Goal: Task Accomplishment & Management: Manage account settings

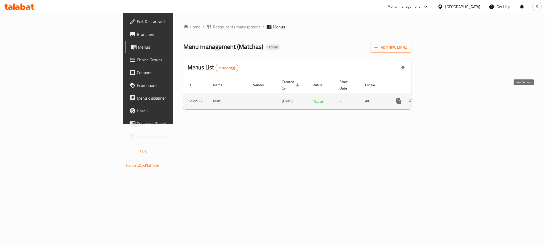
click at [440, 98] on icon "enhanced table" at bounding box center [437, 101] width 6 height 6
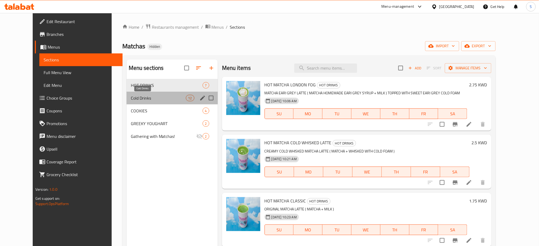
click at [142, 99] on span "Cold Drinks" at bounding box center [158, 98] width 55 height 6
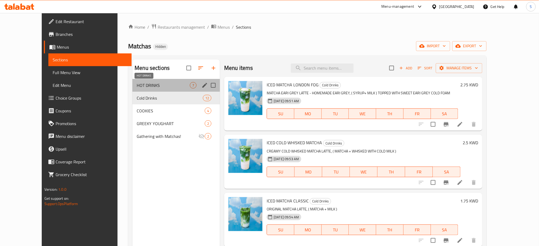
click at [137, 88] on span "HOT DRINKS" at bounding box center [163, 85] width 53 height 6
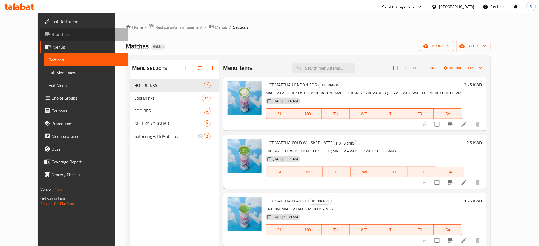
click at [52, 34] on span "Branches" at bounding box center [88, 34] width 72 height 6
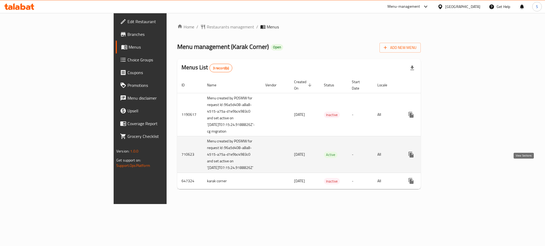
click at [452, 157] on icon "enhanced table" at bounding box center [449, 154] width 5 height 5
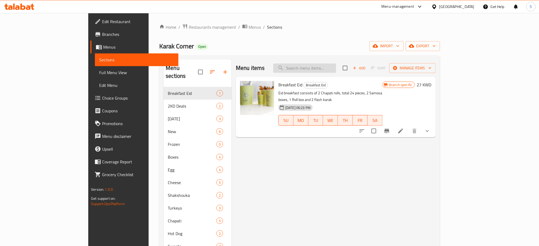
click at [336, 67] on input "search" at bounding box center [305, 68] width 63 height 9
paste input "641048"
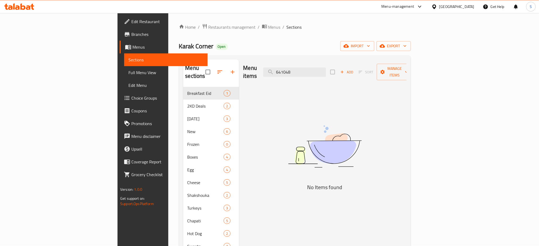
drag, startPoint x: 345, startPoint y: 69, endPoint x: 211, endPoint y: 51, distance: 134.8
click at [211, 49] on div "Home / Restaurants management / Menus / Sections Karak Corner Open import expor…" at bounding box center [295, 167] width 232 height 287
paste input "1.Egg Brioche"
drag, startPoint x: 323, startPoint y: 68, endPoint x: 301, endPoint y: 64, distance: 22.7
click at [301, 64] on div "Menu items 1.Egg Brioche Add Sort Manage items" at bounding box center [324, 72] width 163 height 25
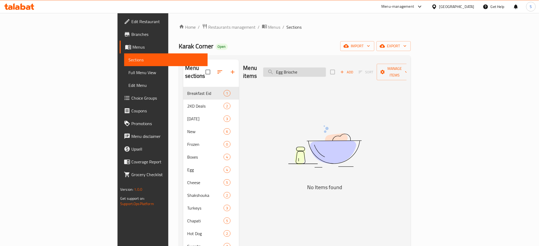
click at [326, 68] on input "Egg Brioche" at bounding box center [294, 72] width 63 height 9
drag, startPoint x: 327, startPoint y: 68, endPoint x: 257, endPoint y: 64, distance: 70.1
click at [260, 64] on div "Menu items Egg Brioche Add Sort Manage items" at bounding box center [324, 72] width 163 height 25
type input "Brioche"
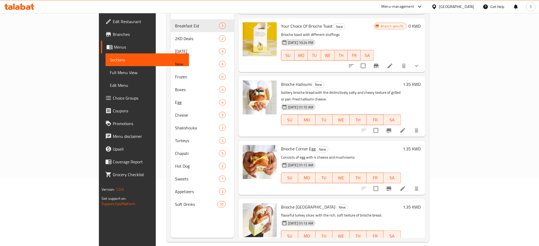
scroll to position [71, 0]
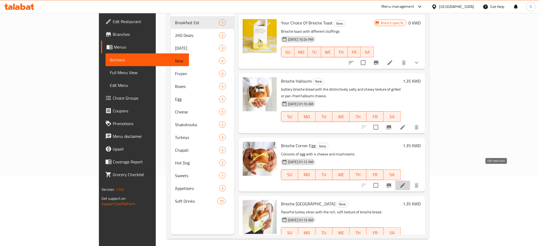
click at [406, 183] on icon at bounding box center [403, 185] width 5 height 5
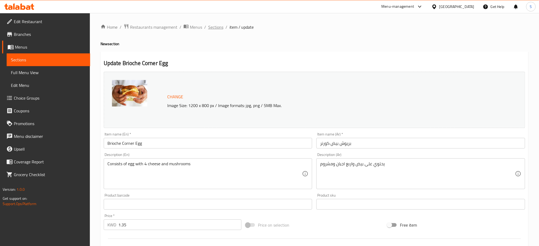
click at [213, 30] on span "Sections" at bounding box center [215, 27] width 15 height 6
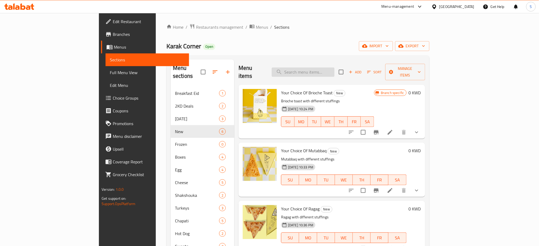
click at [329, 68] on input "search" at bounding box center [303, 72] width 63 height 9
paste input "Mushroom"
type input "Mushroom"
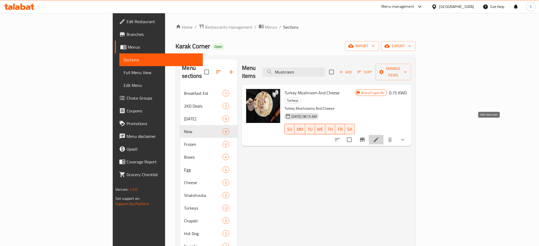
click at [380, 137] on icon at bounding box center [376, 140] width 6 height 6
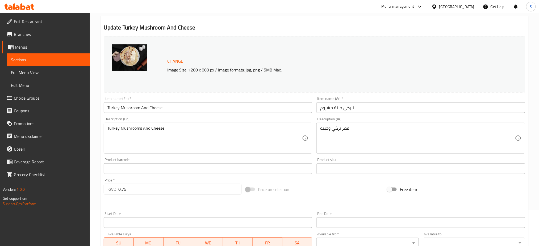
scroll to position [0, 0]
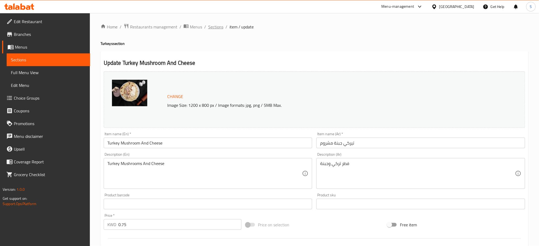
click at [220, 25] on span "Sections" at bounding box center [215, 27] width 15 height 6
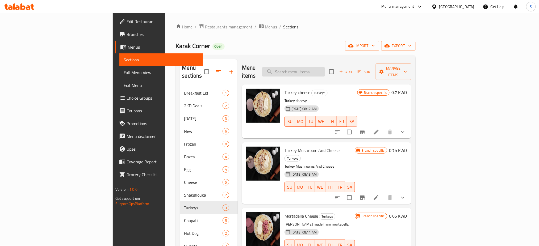
click at [325, 69] on input "search" at bounding box center [293, 71] width 63 height 9
paste input "Egg"
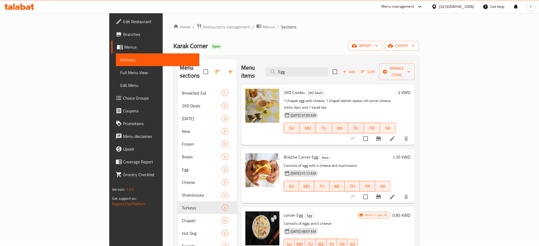
drag, startPoint x: 330, startPoint y: 69, endPoint x: 492, endPoint y: 77, distance: 161.4
click at [329, 70] on input "Egg" at bounding box center [297, 71] width 63 height 9
paste input "Egg"
type input "Egg"
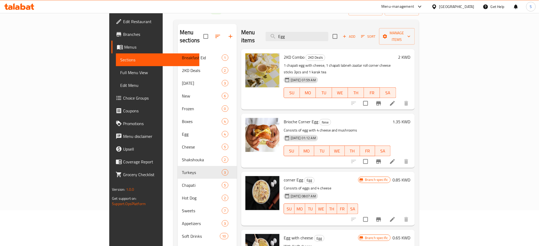
scroll to position [35, 0]
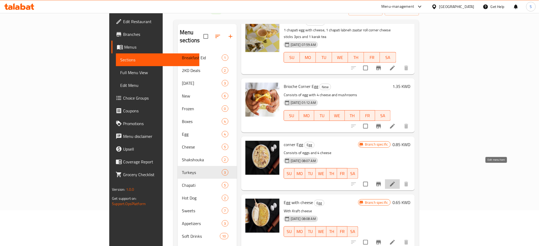
click at [396, 181] on icon at bounding box center [393, 184] width 6 height 6
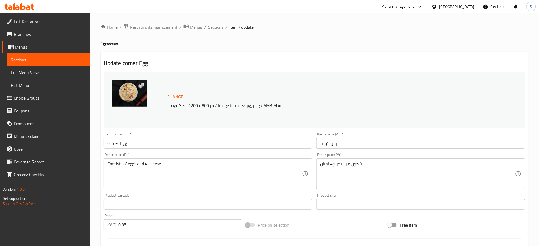
click at [215, 25] on span "Sections" at bounding box center [215, 27] width 15 height 6
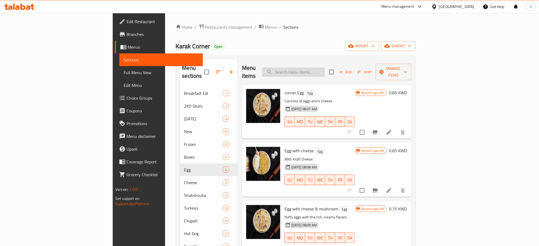
click at [325, 68] on input "search" at bounding box center [293, 72] width 63 height 9
paste input "Egg"
type input "Egg"
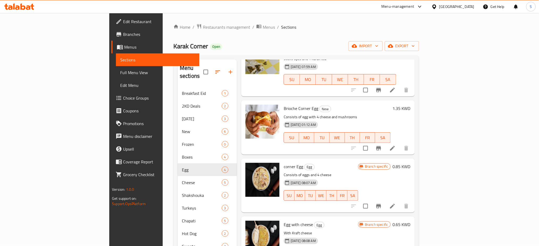
scroll to position [106, 0]
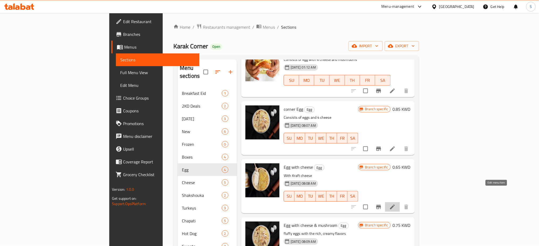
click at [396, 204] on icon at bounding box center [393, 207] width 6 height 6
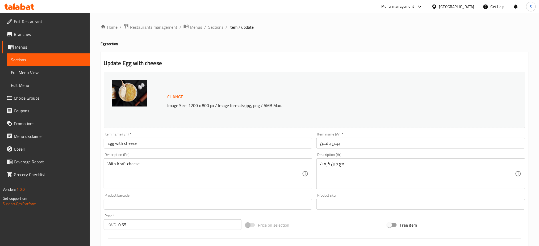
click at [162, 28] on span "Restaurants management" at bounding box center [153, 27] width 47 height 6
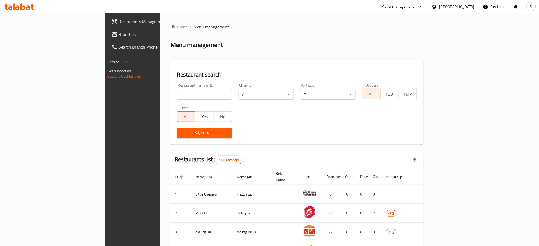
click at [177, 94] on input "search" at bounding box center [204, 94] width 55 height 11
type input "dine"
click button "Search" at bounding box center [204, 134] width 55 height 10
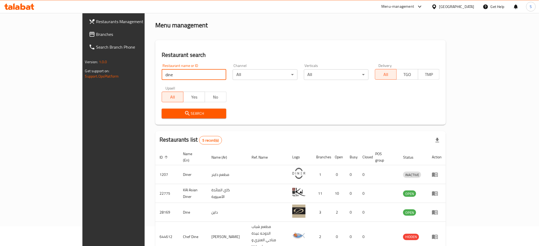
scroll to position [35, 0]
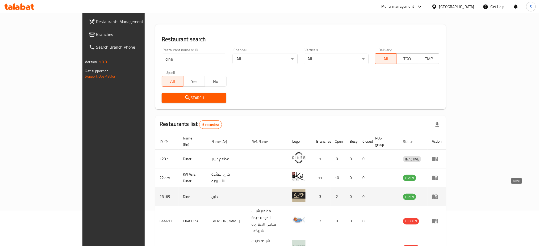
click at [439, 194] on icon "enhanced table" at bounding box center [435, 197] width 6 height 6
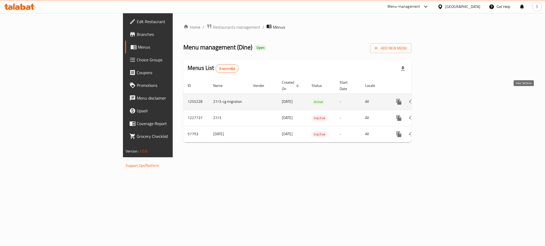
click at [440, 99] on icon "enhanced table" at bounding box center [437, 102] width 6 height 6
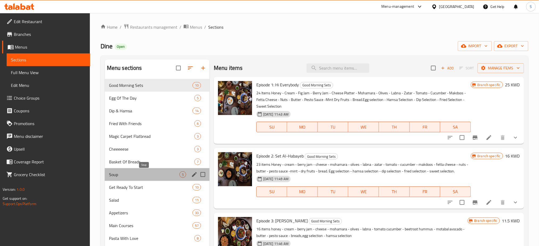
click at [147, 176] on span "Soup" at bounding box center [144, 175] width 71 height 6
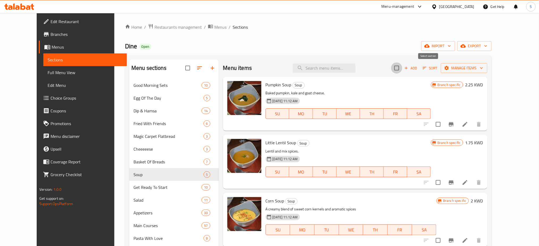
click at [403, 67] on input "checkbox" at bounding box center [396, 68] width 11 height 11
checkbox input "true"
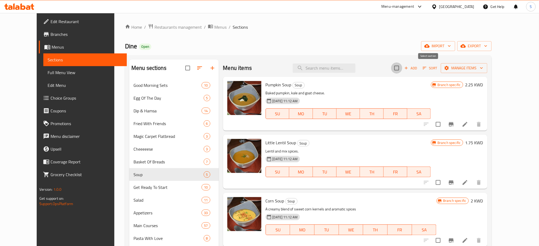
checkbox input "true"
click at [483, 68] on icon "button" at bounding box center [482, 69] width 3 height 2
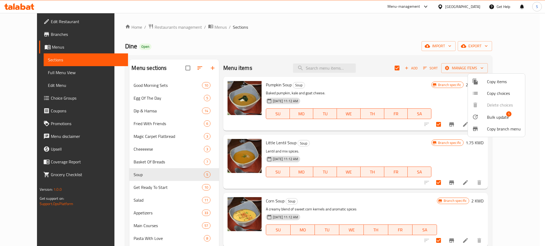
click at [499, 119] on span "Bulk update" at bounding box center [498, 117] width 22 height 6
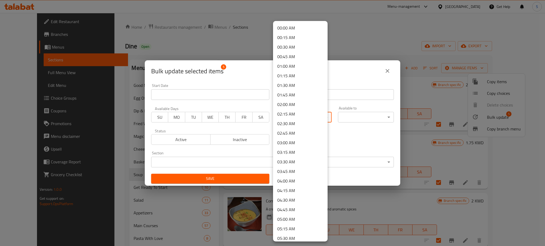
click at [322, 118] on body "​ Menu-management Kuwait Get Help S Edit Restaurant Branches Menus Sections Ful…" at bounding box center [272, 129] width 545 height 233
click at [292, 98] on li "12:00 PM" at bounding box center [300, 98] width 55 height 10
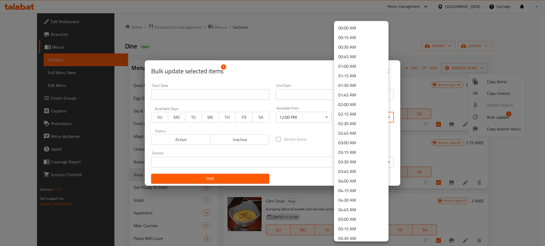
click at [353, 118] on body "​ Menu-management Kuwait Get Help S Edit Restaurant Branches Menus Sections Ful…" at bounding box center [272, 129] width 545 height 233
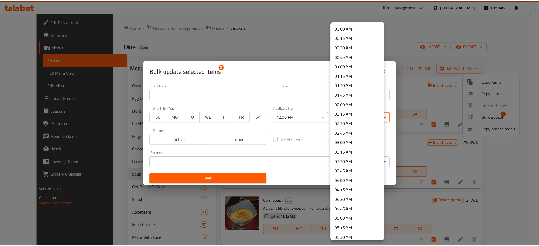
scroll to position [674, 0]
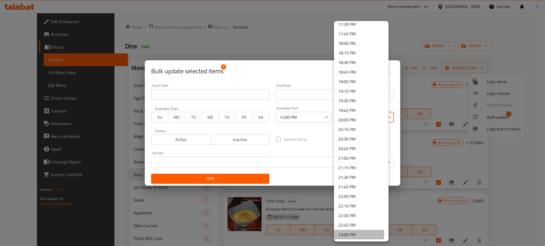
click at [359, 234] on li "23:00 PM" at bounding box center [361, 235] width 55 height 10
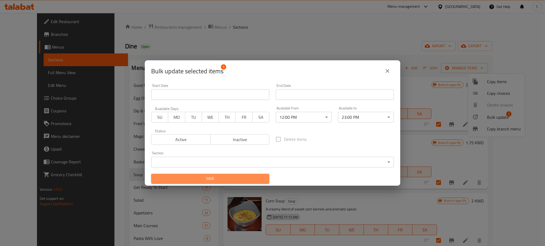
click at [254, 178] on span "Save" at bounding box center [210, 179] width 110 height 7
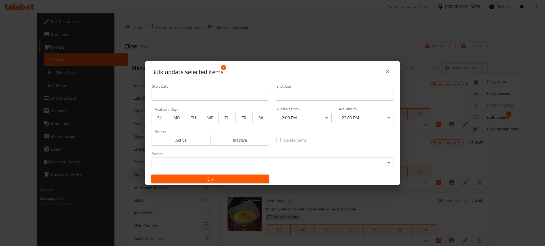
checkbox input "false"
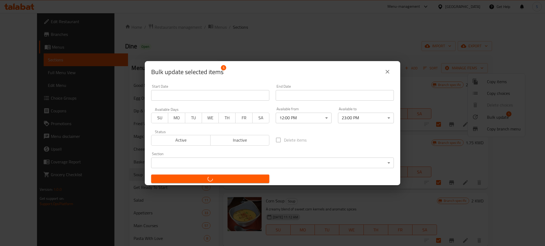
checkbox input "false"
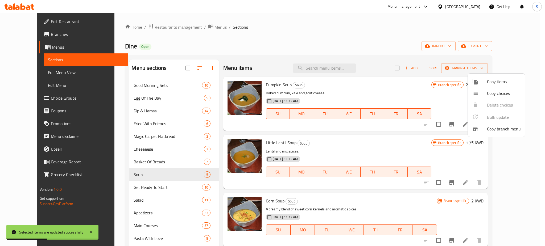
click at [154, 189] on div at bounding box center [272, 123] width 545 height 246
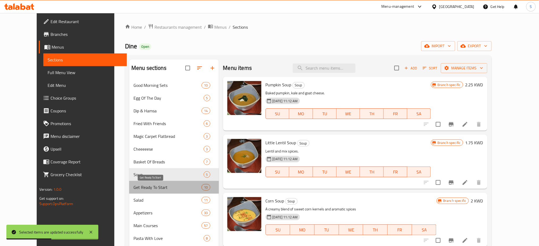
click at [154, 189] on span "Get Ready To Start" at bounding box center [168, 187] width 68 height 6
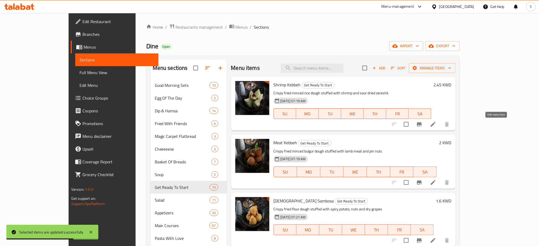
click at [437, 127] on icon at bounding box center [433, 124] width 6 height 6
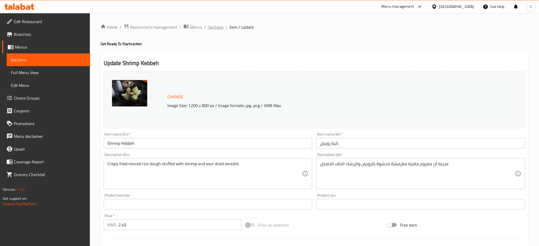
click at [219, 27] on span "Sections" at bounding box center [215, 27] width 15 height 6
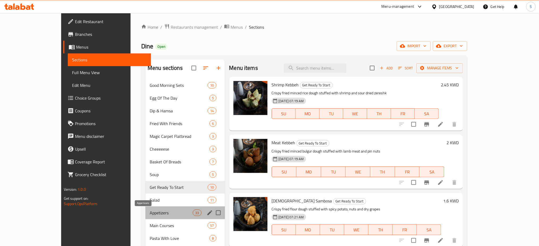
click at [150, 214] on span "Appetizers" at bounding box center [171, 213] width 43 height 6
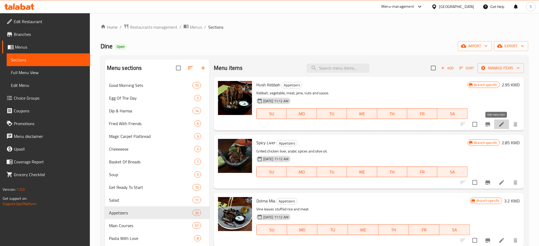
click at [500, 125] on icon at bounding box center [502, 124] width 5 height 5
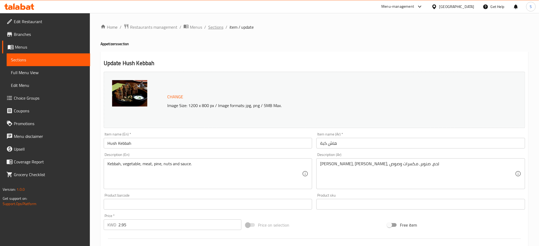
click at [215, 25] on span "Sections" at bounding box center [215, 27] width 15 height 6
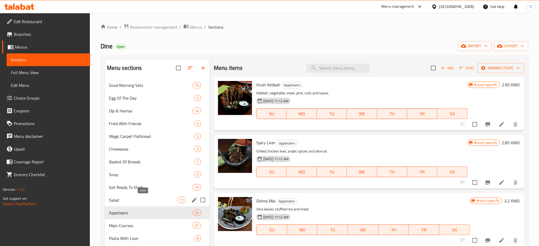
click at [135, 201] on span "Salad" at bounding box center [143, 200] width 69 height 6
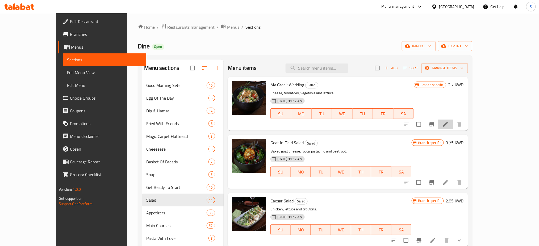
click at [453, 127] on li at bounding box center [446, 125] width 15 height 10
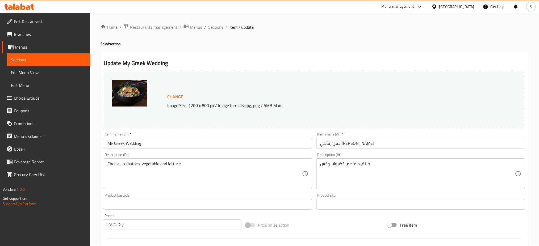
click at [214, 29] on span "Sections" at bounding box center [215, 27] width 15 height 6
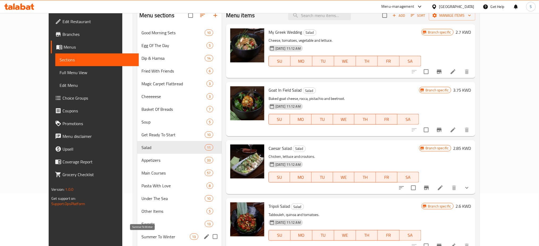
scroll to position [71, 0]
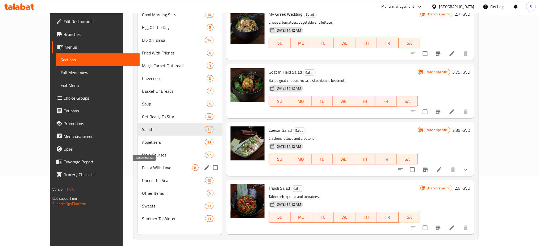
click at [149, 168] on span "Pasta With Love" at bounding box center [167, 168] width 50 height 6
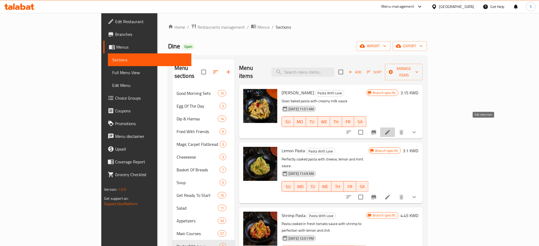
click at [391, 129] on icon at bounding box center [388, 132] width 6 height 6
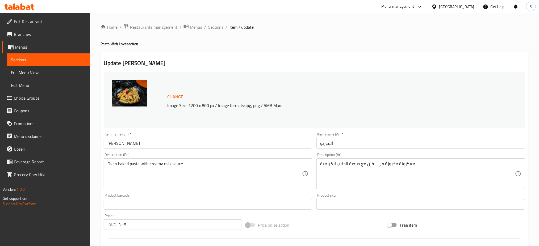
click at [220, 29] on span "Sections" at bounding box center [215, 27] width 15 height 6
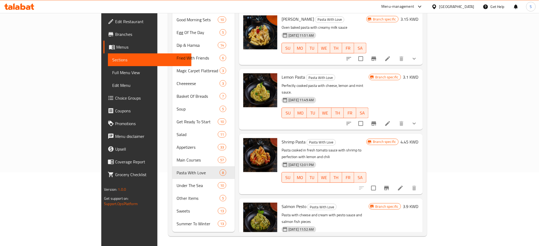
scroll to position [75, 0]
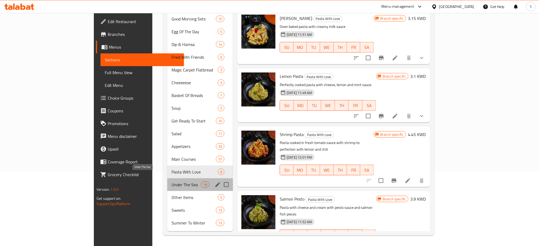
click at [172, 182] on span "Under The Sea" at bounding box center [187, 185] width 30 height 6
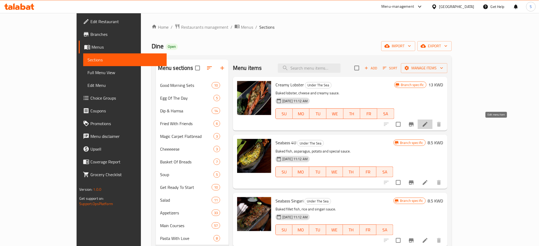
click at [429, 127] on icon at bounding box center [425, 124] width 6 height 6
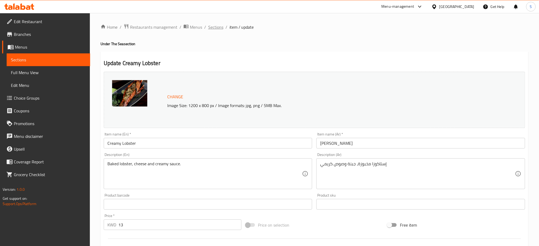
click at [216, 26] on span "Sections" at bounding box center [215, 27] width 15 height 6
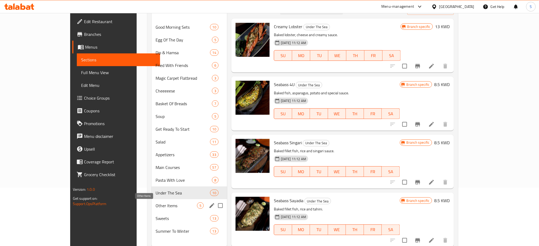
scroll to position [71, 0]
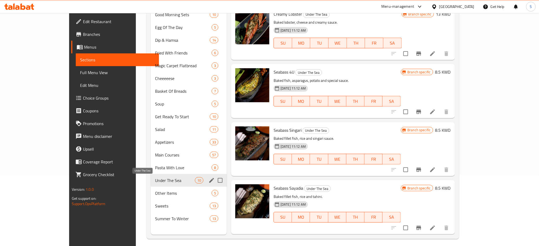
click at [155, 183] on span "Under The Sea" at bounding box center [175, 180] width 40 height 6
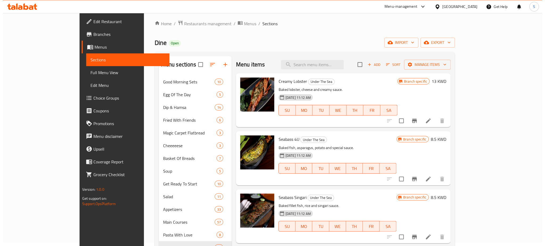
scroll to position [0, 0]
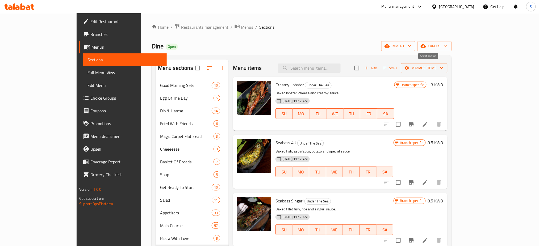
click at [363, 71] on input "checkbox" at bounding box center [357, 68] width 11 height 11
checkbox input "true"
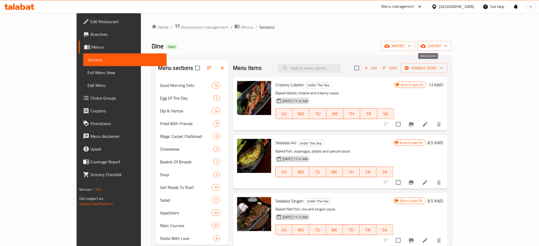
checkbox input "true"
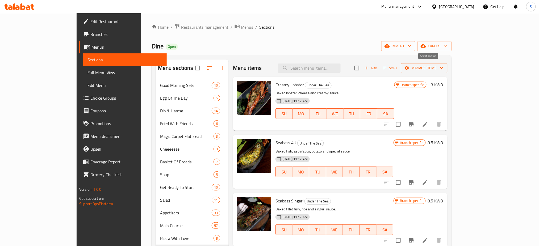
checkbox input "true"
click at [445, 66] on icon "button" at bounding box center [441, 67] width 5 height 5
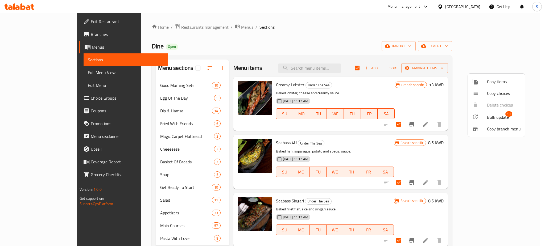
click at [509, 117] on span "Bulk update 10" at bounding box center [504, 117] width 34 height 7
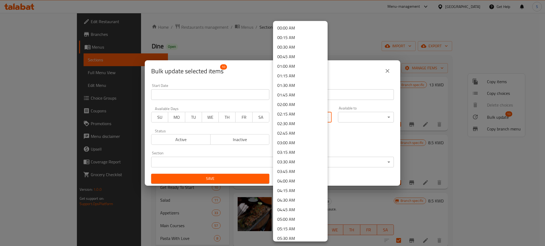
click at [322, 116] on body "​ Menu-management Kuwait Get Help S Edit Restaurant Branches Menus Sections Ful…" at bounding box center [272, 129] width 545 height 233
click at [292, 131] on li "12:00 PM" at bounding box center [300, 132] width 55 height 10
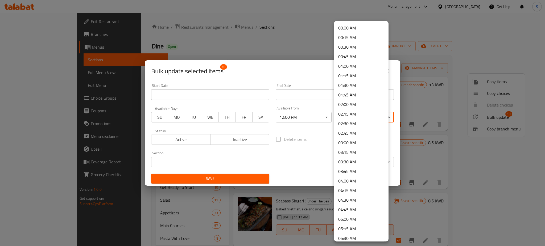
click at [379, 117] on body "​ Menu-management Kuwait Get Help S Edit Restaurant Branches Menus Sections Ful…" at bounding box center [272, 129] width 545 height 233
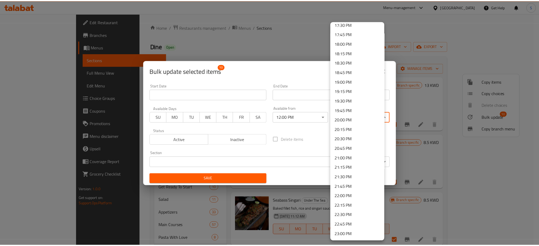
scroll to position [679, 0]
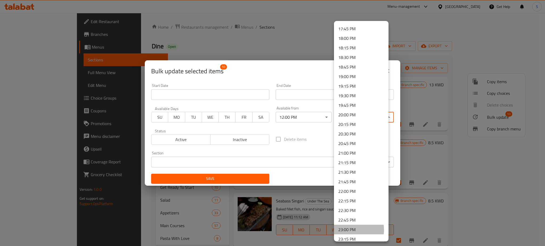
click at [351, 230] on li "23:00 PM" at bounding box center [361, 230] width 55 height 10
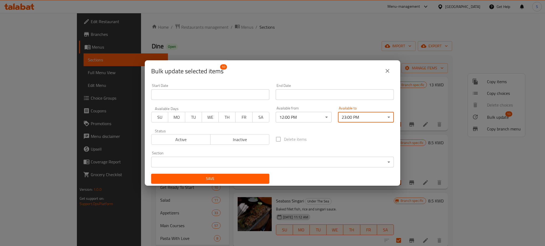
click at [237, 179] on span "Save" at bounding box center [210, 179] width 110 height 7
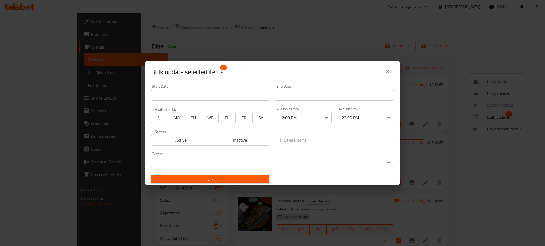
checkbox input "false"
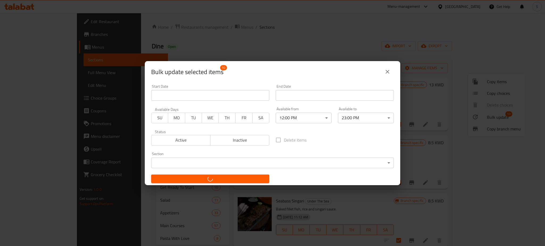
checkbox input "false"
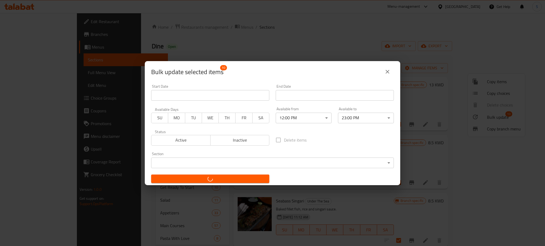
checkbox input "false"
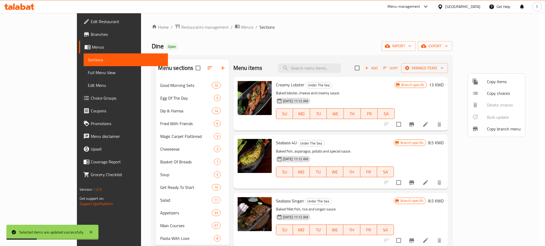
click at [286, 20] on div at bounding box center [272, 123] width 545 height 246
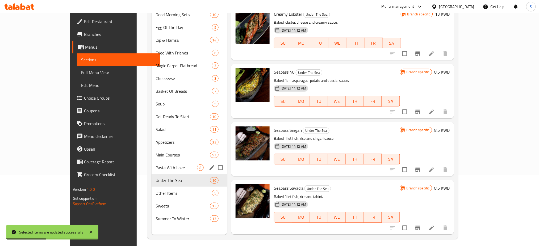
scroll to position [75, 0]
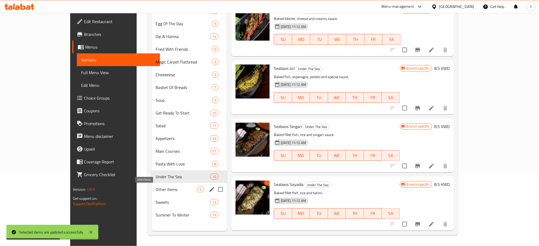
click at [156, 189] on span "Other Items" at bounding box center [176, 190] width 41 height 6
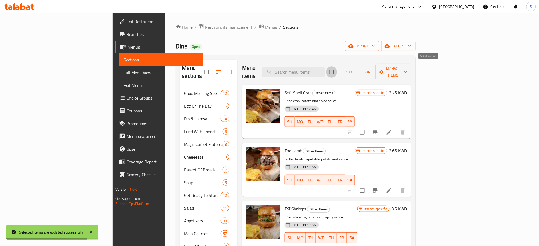
click at [337, 69] on input "checkbox" at bounding box center [331, 72] width 11 height 11
checkbox input "true"
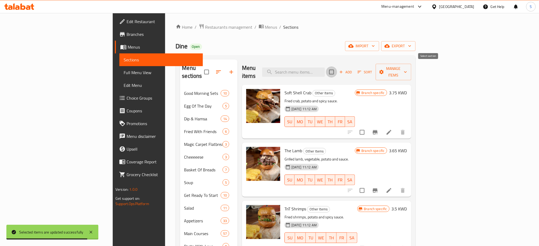
checkbox input "true"
click at [408, 71] on icon "button" at bounding box center [405, 71] width 5 height 5
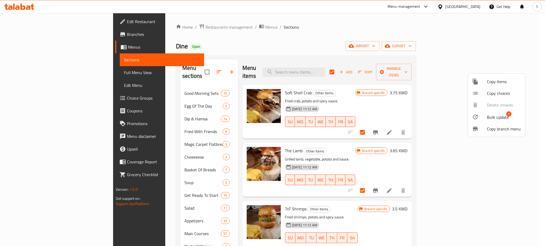
click at [498, 115] on span "Bulk update" at bounding box center [498, 117] width 22 height 6
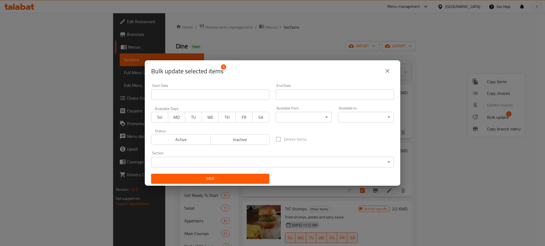
click at [321, 117] on body "​ Menu-management Kuwait Get Help S Edit Restaurant Branches Menus Sections Ful…" at bounding box center [272, 129] width 545 height 233
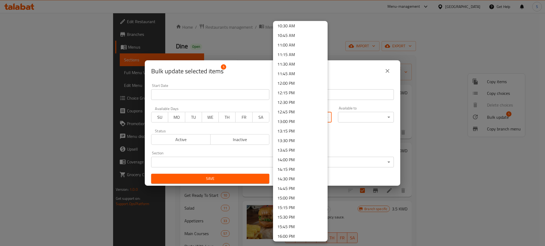
scroll to position [382, 0]
click at [295, 101] on li "12:00 PM" at bounding box center [300, 106] width 55 height 10
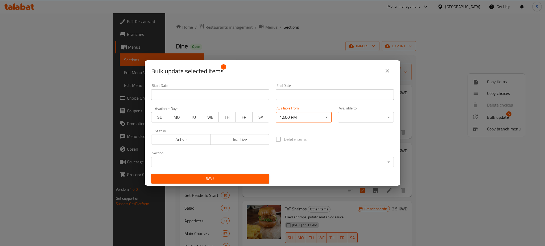
click at [380, 115] on body "​ Menu-management Kuwait Get Help S Edit Restaurant Branches Menus Sections Ful…" at bounding box center [272, 129] width 545 height 233
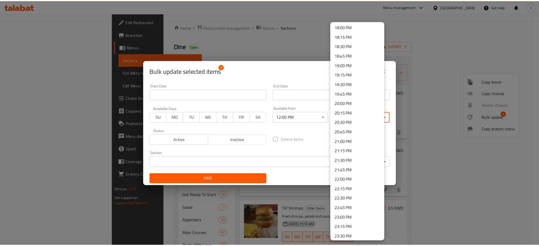
scroll to position [695, 0]
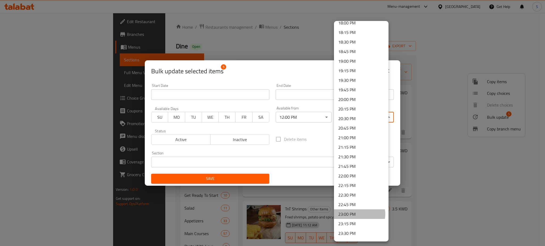
click at [359, 214] on li "23:00 PM" at bounding box center [361, 215] width 55 height 10
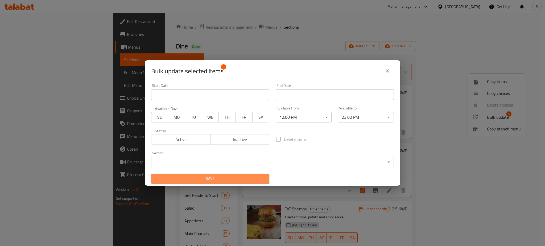
click at [259, 178] on span "Save" at bounding box center [210, 179] width 110 height 7
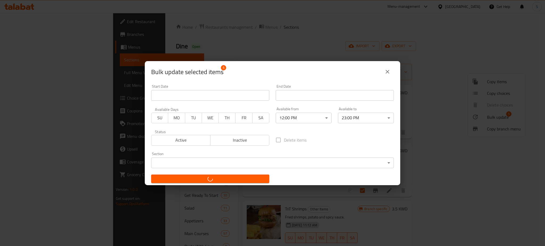
checkbox input "false"
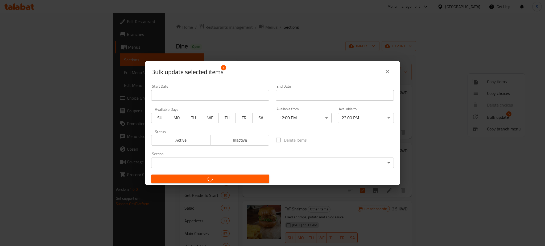
checkbox input "false"
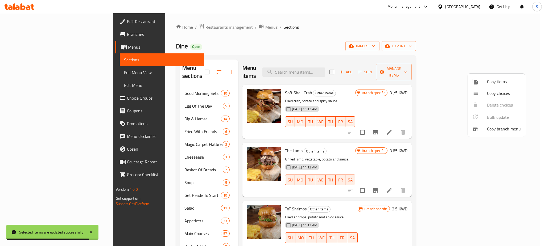
click at [282, 8] on div at bounding box center [272, 123] width 545 height 246
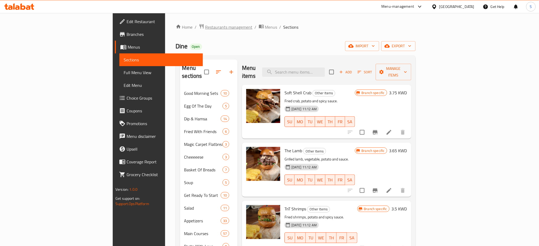
click at [205, 25] on span "Restaurants management" at bounding box center [228, 27] width 47 height 6
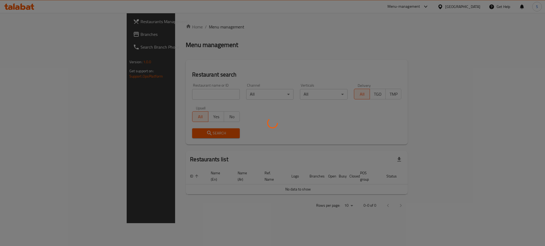
click at [43, 25] on div at bounding box center [272, 123] width 545 height 246
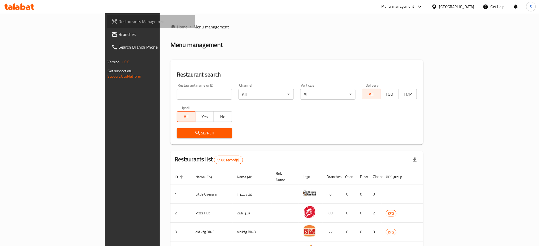
click at [119, 25] on span "Restaurants Management" at bounding box center [155, 21] width 72 height 6
